Goal: Contribute content: Contribute content

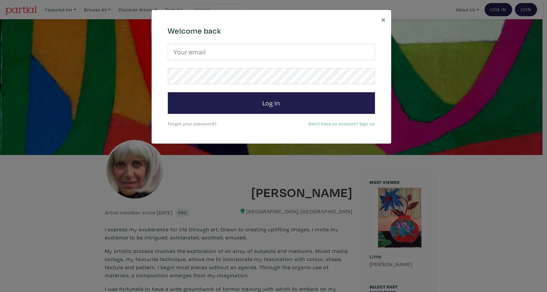
type input "dianefineart@gmail.com"
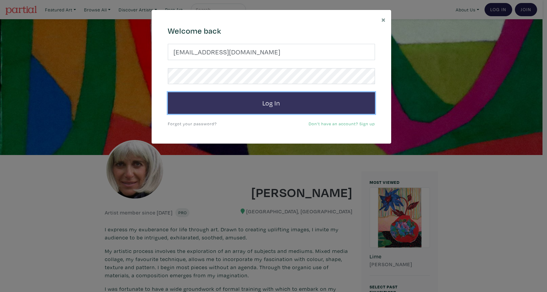
click at [266, 101] on button "Log In" at bounding box center [271, 103] width 207 height 22
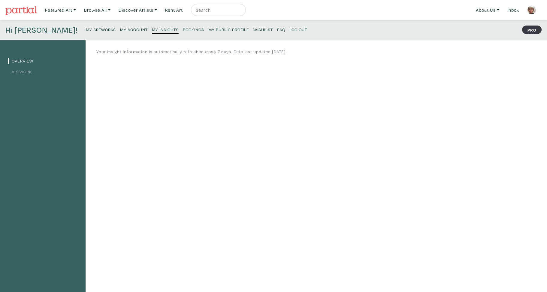
click at [25, 72] on link "Artwork" at bounding box center [20, 72] width 24 height 6
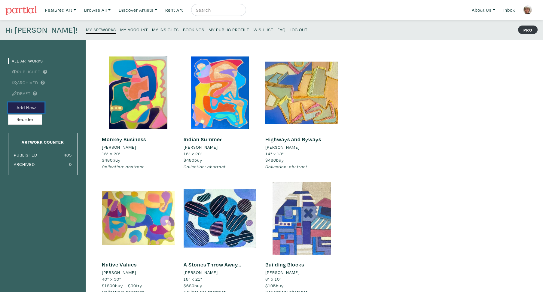
click at [31, 106] on button "Add New" at bounding box center [26, 107] width 36 height 11
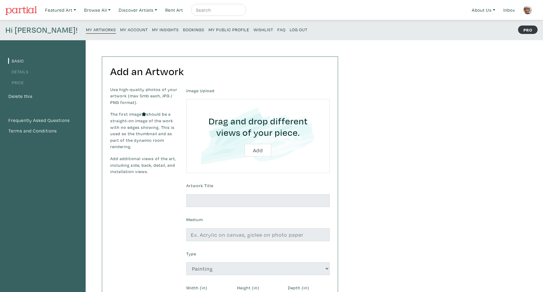
click at [257, 151] on input "file" at bounding box center [258, 136] width 126 height 57
type input "C:\fakepath\IMG_2397.jpg"
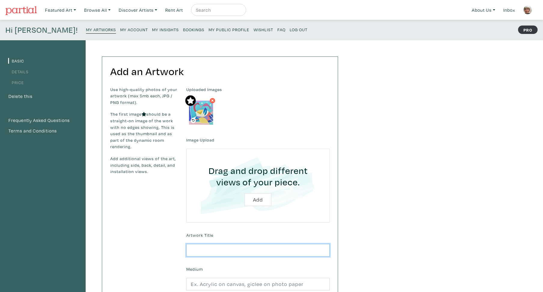
click at [192, 247] on input "text" at bounding box center [257, 250] width 143 height 13
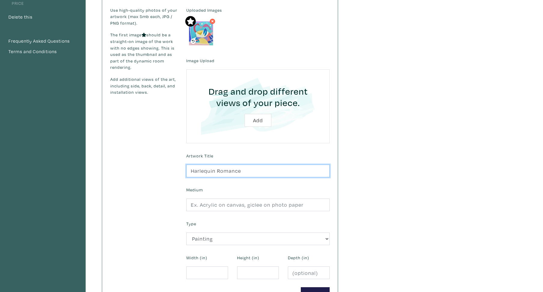
scroll to position [82, 0]
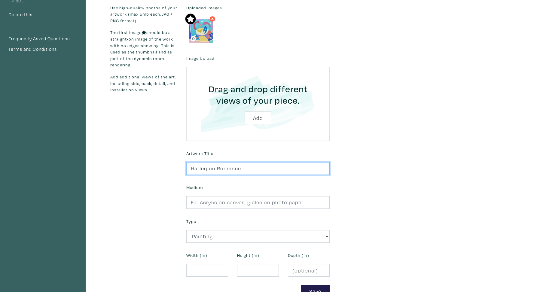
type input "Harlequin Romance"
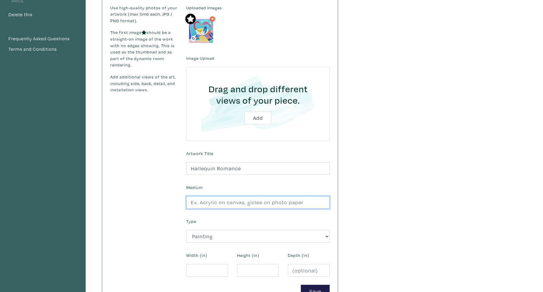
click at [190, 204] on input "text" at bounding box center [257, 202] width 143 height 13
type input "acrylic paInting"
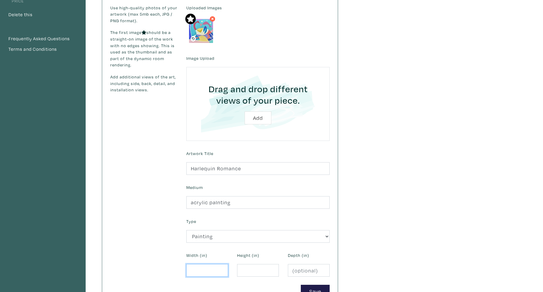
click at [190, 271] on input "number" at bounding box center [207, 270] width 42 height 13
type input "16"
click at [237, 268] on div "Height (in)" at bounding box center [258, 264] width 51 height 26
click at [240, 268] on input "number" at bounding box center [258, 270] width 42 height 13
type input "16"
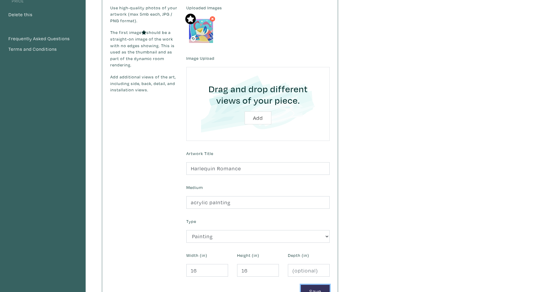
click at [312, 288] on button "Save" at bounding box center [315, 291] width 29 height 13
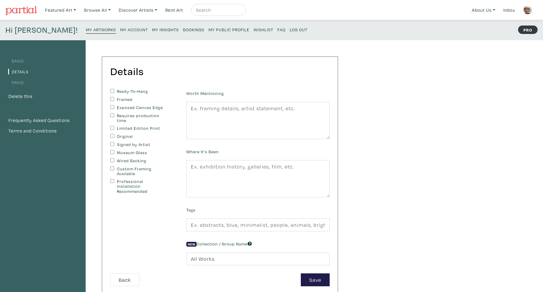
click at [112, 136] on input "Original" at bounding box center [112, 136] width 4 height 4
checkbox input "true"
click at [112, 144] on input "Signed by Artist" at bounding box center [112, 144] width 4 height 4
checkbox input "true"
click at [113, 169] on input "Custom Framing Available" at bounding box center [112, 168] width 4 height 4
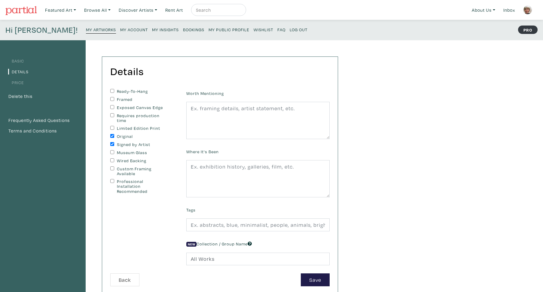
checkbox input "true"
click at [189, 108] on textarea at bounding box center [257, 120] width 143 height 37
type textarea "a"
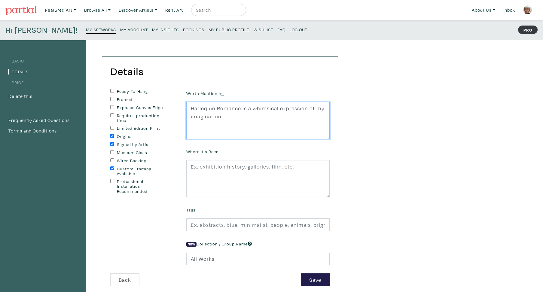
click at [225, 116] on textarea "Harlequin Romance is a whimsical expression of my imagination." at bounding box center [257, 120] width 143 height 37
click at [217, 124] on textarea "Harlequin Romance is a whimsical expression of my imagination.It went through m…" at bounding box center [257, 120] width 143 height 37
click at [246, 125] on textarea "Harlequin Romance is a whimsical expression of my imagination.It went through m…" at bounding box center [257, 120] width 143 height 37
click at [263, 126] on textarea "Harlequin Romance is a whimsical expression of my imagination.It went through m…" at bounding box center [257, 120] width 143 height 37
click at [294, 126] on textarea "Harlequin Romance is a whimsical expression of my imagination.It went through m…" at bounding box center [257, 120] width 143 height 37
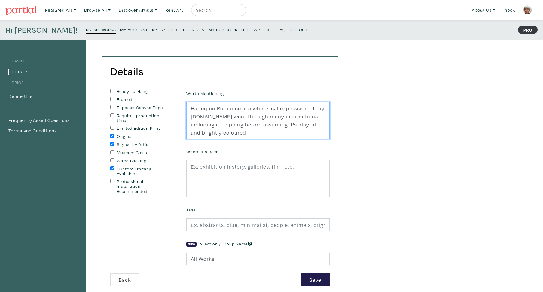
click at [237, 133] on textarea "Harlequin Romance is a whimsical expression of my imagination.It went through m…" at bounding box center [257, 120] width 143 height 37
click at [298, 138] on textarea "Harlequin Romance is a whimsical expression of my imagination.It went through m…" at bounding box center [257, 120] width 143 height 37
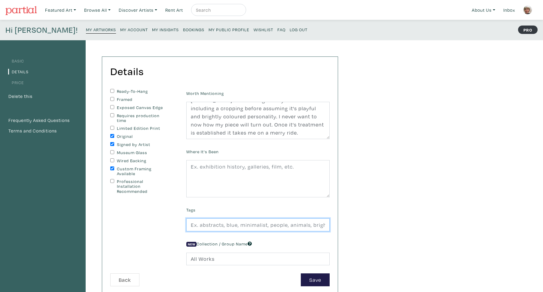
click at [190, 231] on input "text" at bounding box center [257, 224] width 143 height 13
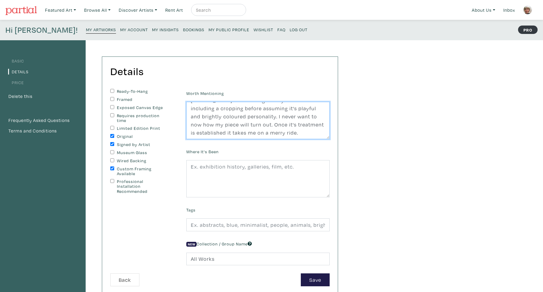
click at [296, 132] on textarea "Harlequin Romance is a whimsical expression of my imagination.It went through m…" at bounding box center [257, 120] width 143 height 37
click at [309, 132] on textarea "Harlequin Romance is a whimsical expression of my imagination.It went through m…" at bounding box center [257, 120] width 143 height 37
click at [200, 139] on textarea "Harlequin Romance is a whimsical expression of my imagination.It went through m…" at bounding box center [257, 120] width 143 height 37
click at [192, 139] on textarea "Harlequin Romance is a whimsical expression of my imagination.It went through m…" at bounding box center [257, 120] width 143 height 37
type textarea "Harlequin Romance is a whimsical expression of my imagination.It went through m…"
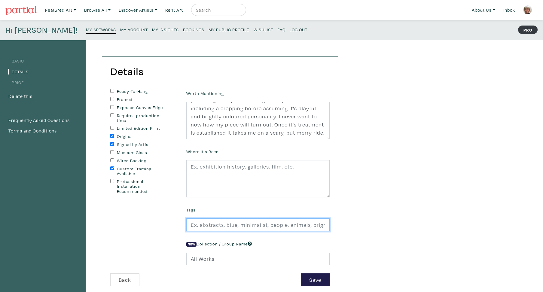
click at [192, 231] on input "text" at bounding box center [257, 224] width 143 height 13
click at [258, 231] on input "abstract,small,inexpensive,acrylic,painting,contemporary,modern,organic,pastels…" at bounding box center [257, 224] width 143 height 13
type input "abstract,acrylic,painting,contemporary,modern,organic,pastels,colourful"
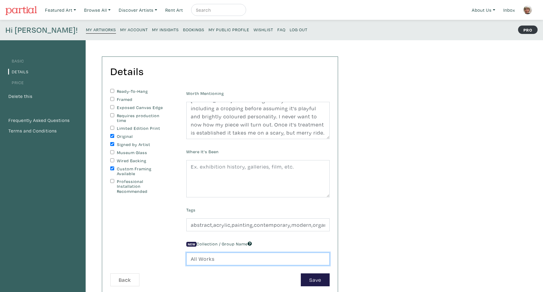
click at [191, 266] on input "All Works" at bounding box center [257, 259] width 143 height 13
type input "s"
type input "abstract"
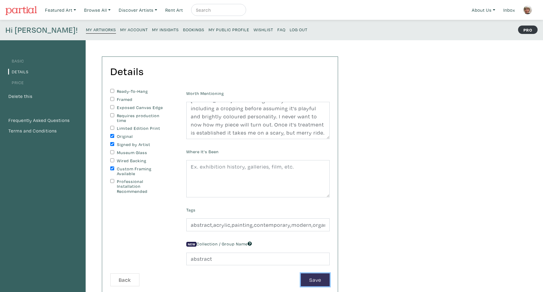
click at [316, 286] on button "Save" at bounding box center [315, 279] width 29 height 13
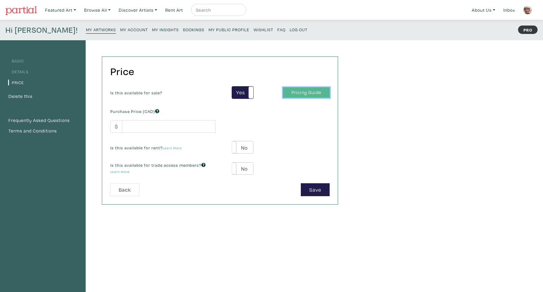
click at [294, 93] on link "Pricing Guide" at bounding box center [306, 92] width 47 height 11
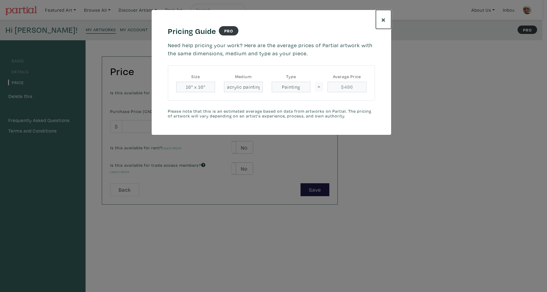
click at [384, 20] on span "×" at bounding box center [384, 19] width 5 height 11
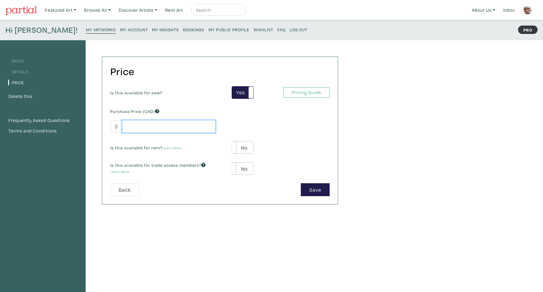
click at [126, 127] on input "number" at bounding box center [168, 126] width 93 height 13
type input "430"
click at [318, 191] on button "Save" at bounding box center [315, 189] width 29 height 13
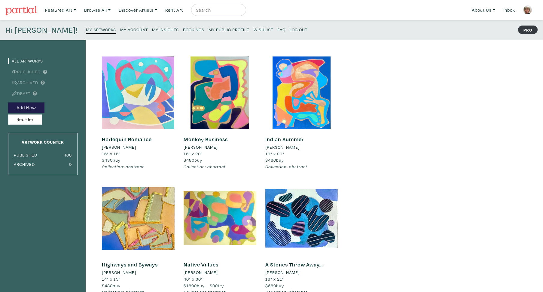
click at [145, 115] on div at bounding box center [138, 92] width 73 height 73
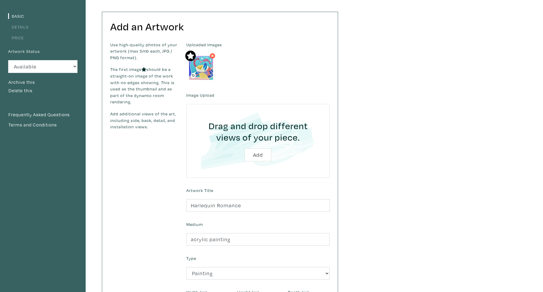
scroll to position [91, 0]
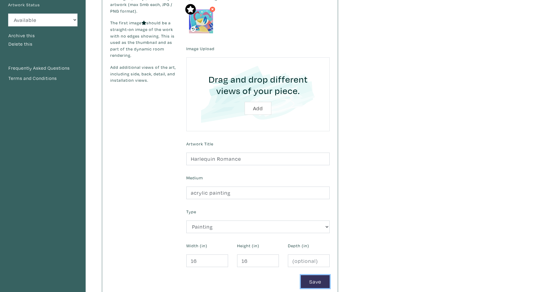
click at [315, 284] on button "Save" at bounding box center [315, 281] width 29 height 13
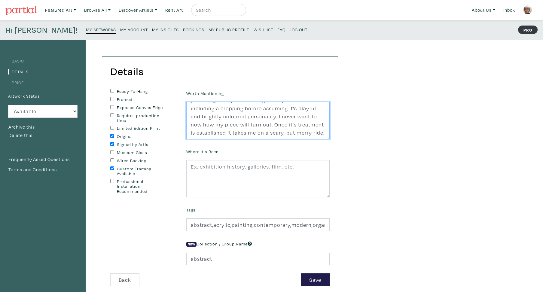
scroll to position [20, 0]
click at [223, 138] on textarea "Harlequin Romance is a whimsical expression of my [DOMAIN_NAME] went through ma…" at bounding box center [257, 120] width 143 height 37
click at [282, 132] on textarea "Harlequin Romance is a whimsical expression of my imagination.It went through m…" at bounding box center [257, 120] width 143 height 37
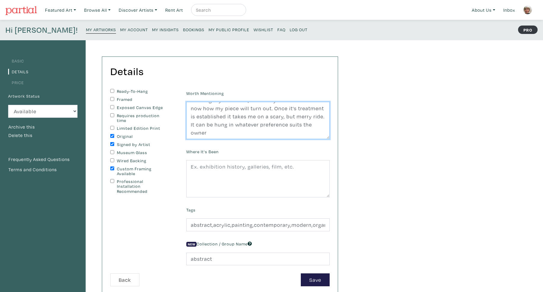
click at [207, 138] on textarea "Harlequin Romance is a whimsical expression of my imagination.It went through m…" at bounding box center [257, 120] width 143 height 37
type textarea "Harlequin Romance is a whimsical expression of my imagination.It went through m…"
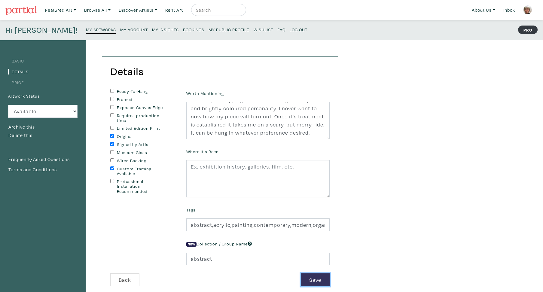
click at [317, 286] on button "Save" at bounding box center [315, 279] width 29 height 13
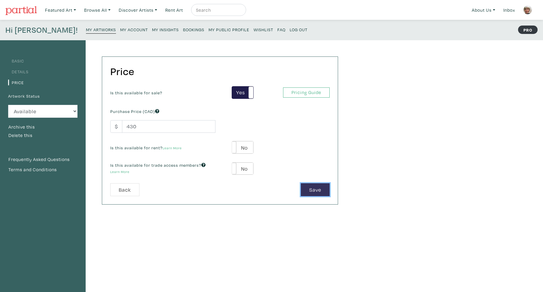
click at [311, 187] on button "Save" at bounding box center [315, 189] width 29 height 13
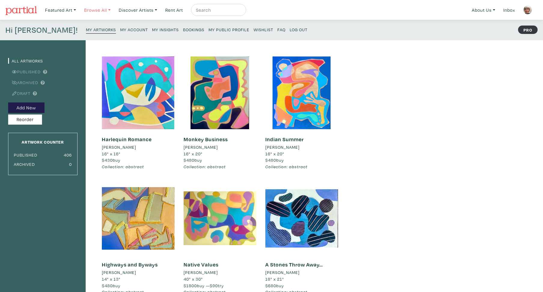
click at [94, 10] on link "Browse All" at bounding box center [97, 10] width 32 height 12
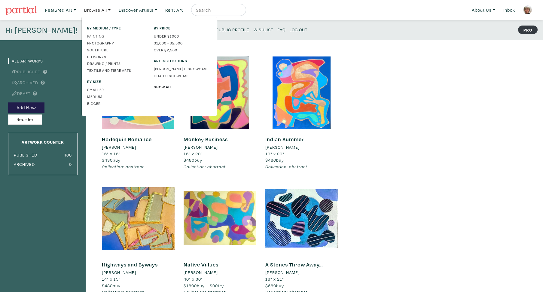
click at [96, 36] on link "Painting" at bounding box center [116, 35] width 58 height 5
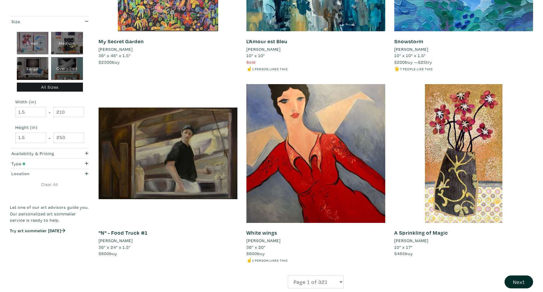
scroll to position [1404, 0]
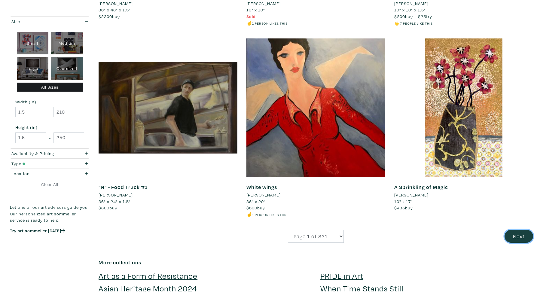
click at [523, 239] on button "Next" at bounding box center [518, 236] width 29 height 13
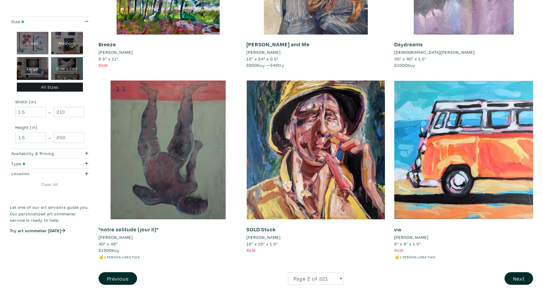
scroll to position [1351, 0]
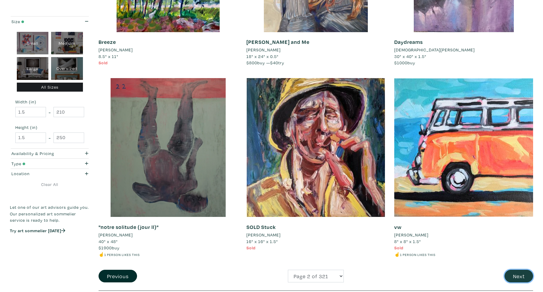
click at [511, 274] on button "Next" at bounding box center [518, 276] width 29 height 13
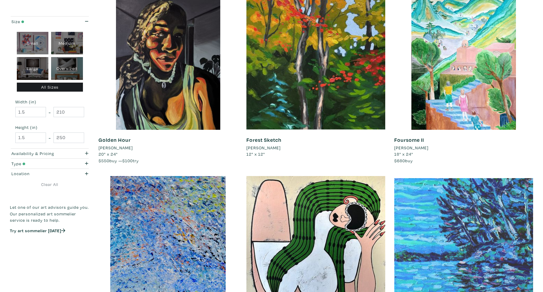
scroll to position [1351, 0]
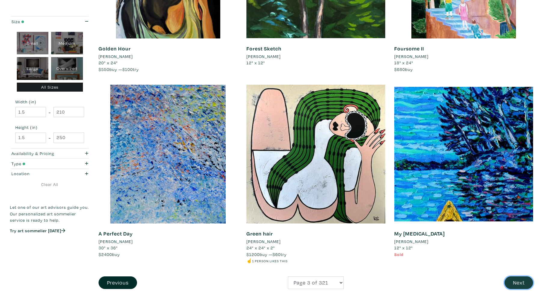
click at [513, 284] on button "Next" at bounding box center [518, 282] width 29 height 13
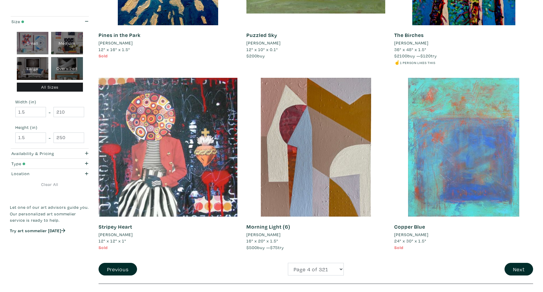
scroll to position [1413, 0]
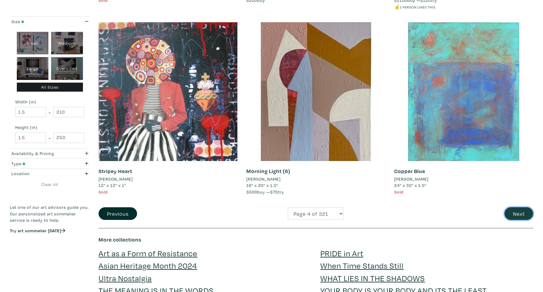
click at [512, 212] on button "Next" at bounding box center [518, 213] width 29 height 13
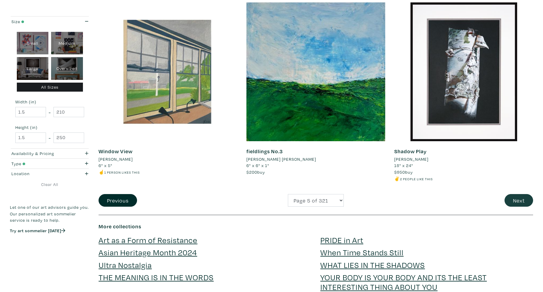
scroll to position [1481, 0]
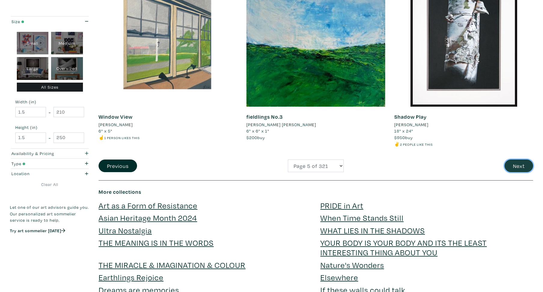
click at [519, 170] on button "Next" at bounding box center [518, 166] width 29 height 13
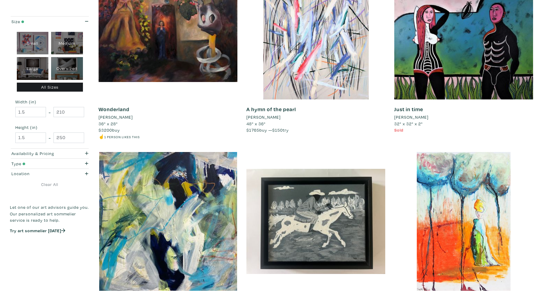
scroll to position [1375, 0]
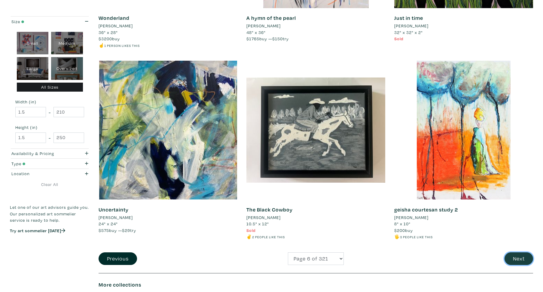
click at [518, 258] on button "Next" at bounding box center [518, 258] width 29 height 13
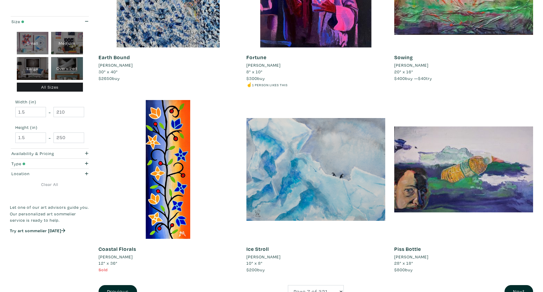
scroll to position [1394, 0]
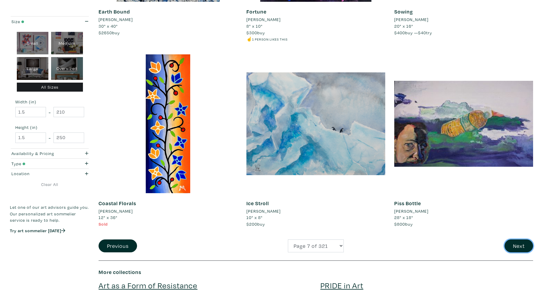
click at [510, 247] on button "Next" at bounding box center [518, 245] width 29 height 13
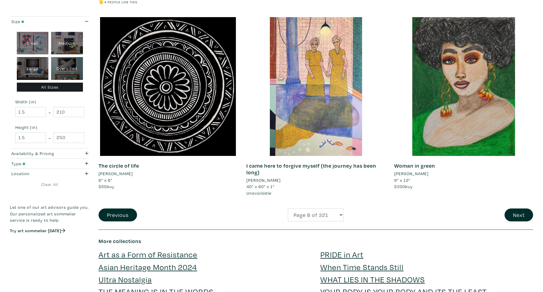
scroll to position [1442, 0]
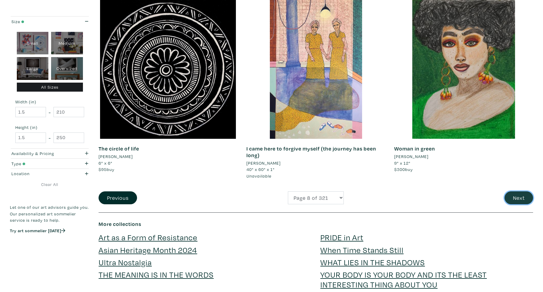
click at [519, 198] on button "Next" at bounding box center [518, 197] width 29 height 13
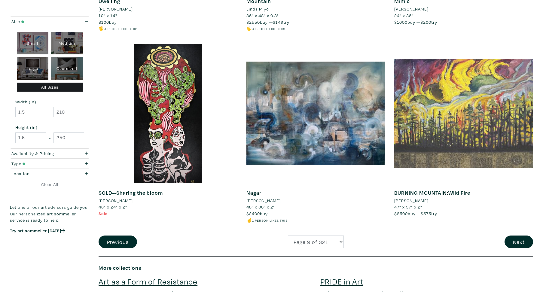
scroll to position [1437, 0]
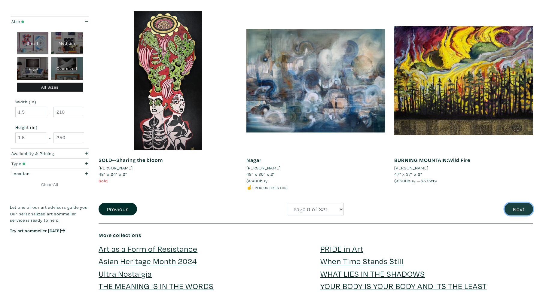
click at [519, 210] on button "Next" at bounding box center [518, 209] width 29 height 13
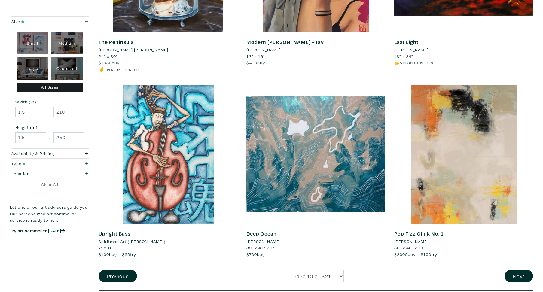
scroll to position [1447, 0]
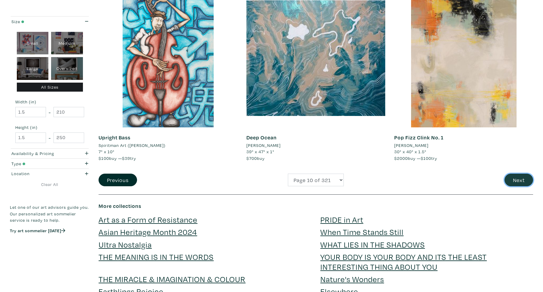
click at [528, 182] on button "Next" at bounding box center [518, 180] width 29 height 13
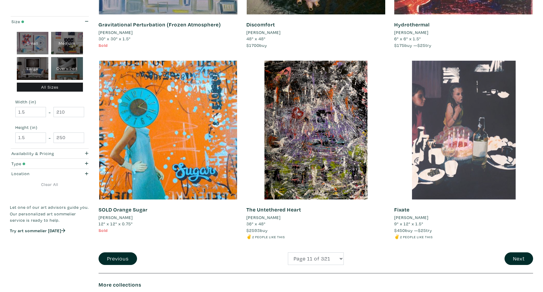
scroll to position [1433, 0]
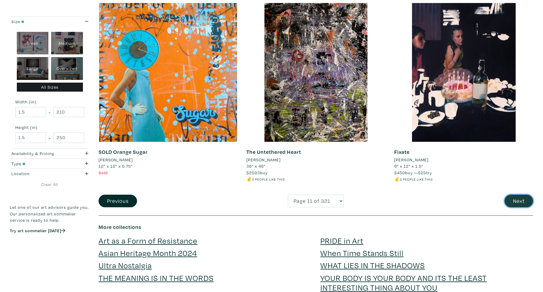
click at [523, 201] on button "Next" at bounding box center [518, 201] width 29 height 13
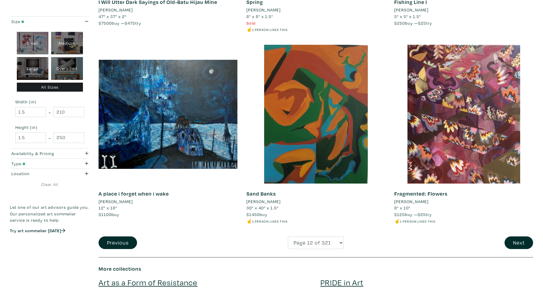
scroll to position [1490, 0]
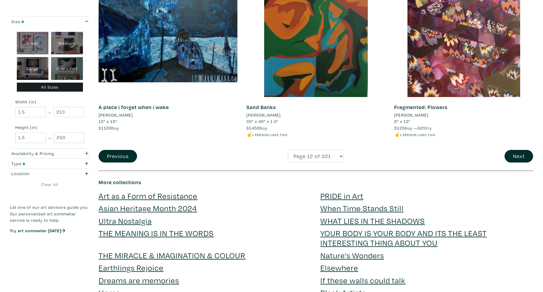
click at [155, 190] on link "Art as a Form of Resistance" at bounding box center [148, 195] width 99 height 11
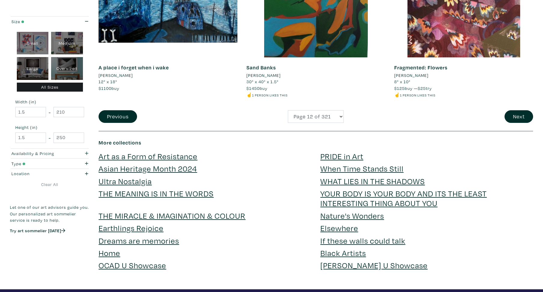
scroll to position [1543, 0]
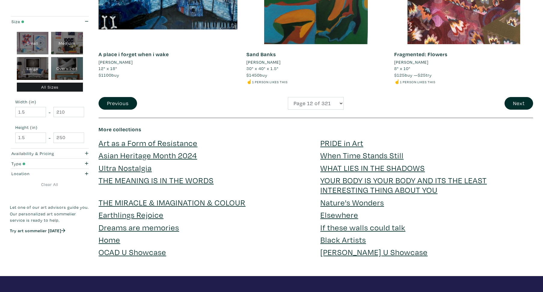
click at [163, 197] on link "THE MIRACLE & IMAGINATION & COLOUR" at bounding box center [172, 202] width 147 height 11
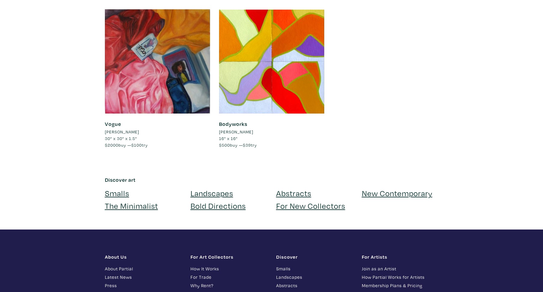
scroll to position [514, 0]
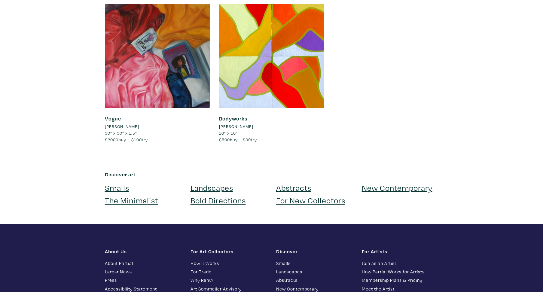
click at [379, 188] on link "New Contemporary" at bounding box center [397, 187] width 71 height 11
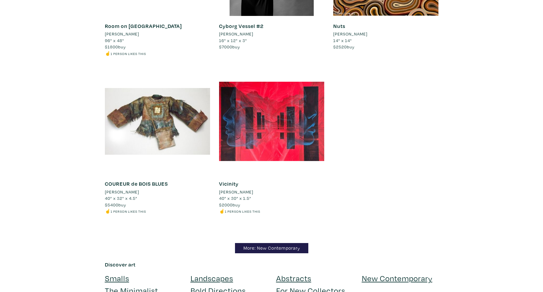
scroll to position [5775, 0]
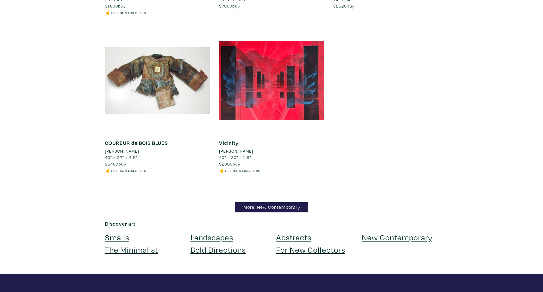
click at [289, 232] on link "Abstracts" at bounding box center [293, 237] width 35 height 11
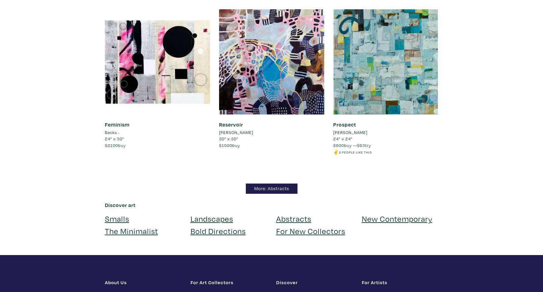
scroll to position [5201, 0]
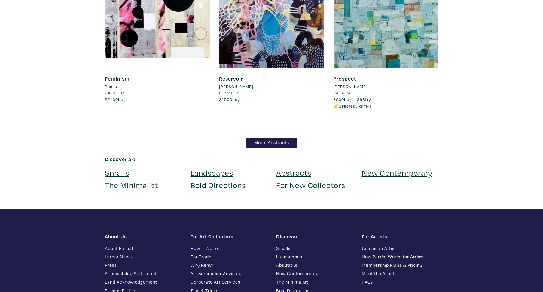
click at [225, 186] on link "Bold Directions" at bounding box center [217, 185] width 55 height 11
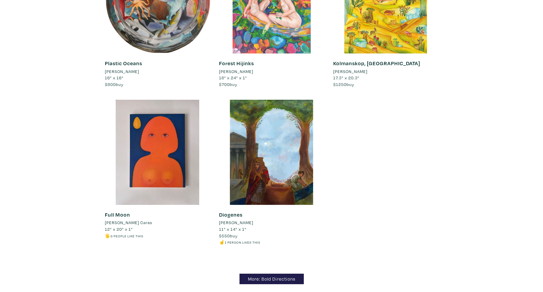
scroll to position [5124, 0]
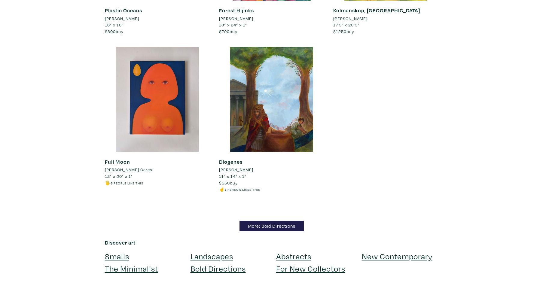
click at [120, 251] on link "Smalls" at bounding box center [117, 256] width 24 height 11
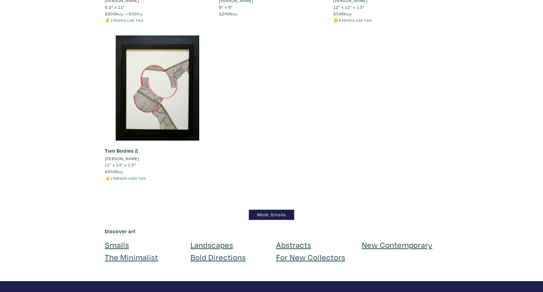
scroll to position [5350, 0]
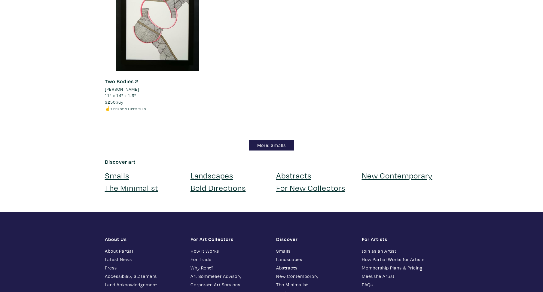
click at [403, 177] on link "New Contemporary" at bounding box center [397, 175] width 71 height 11
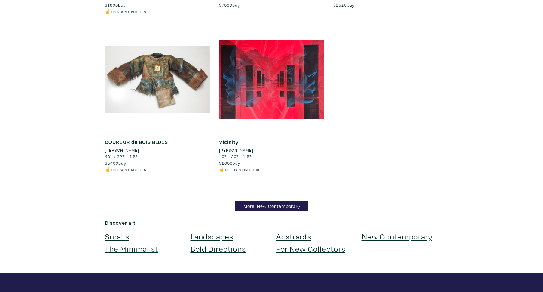
scroll to position [5780, 0]
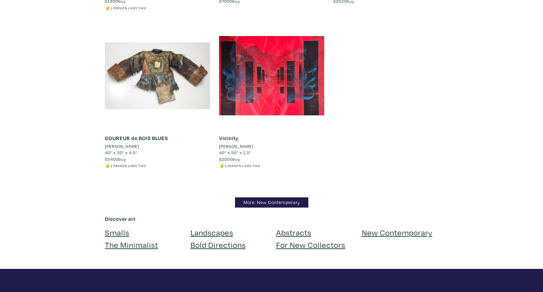
click at [120, 227] on link "Smalls" at bounding box center [117, 232] width 24 height 11
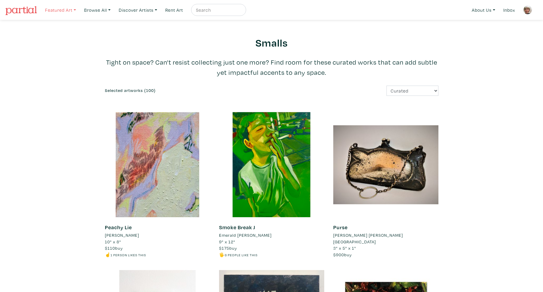
click at [66, 10] on link "Featured Art" at bounding box center [60, 10] width 36 height 12
click at [70, 69] on link "For New Collectors" at bounding box center [72, 68] width 49 height 5
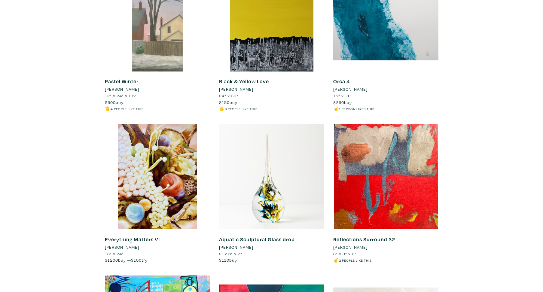
scroll to position [4570, 0]
